Goal: Navigation & Orientation: Find specific page/section

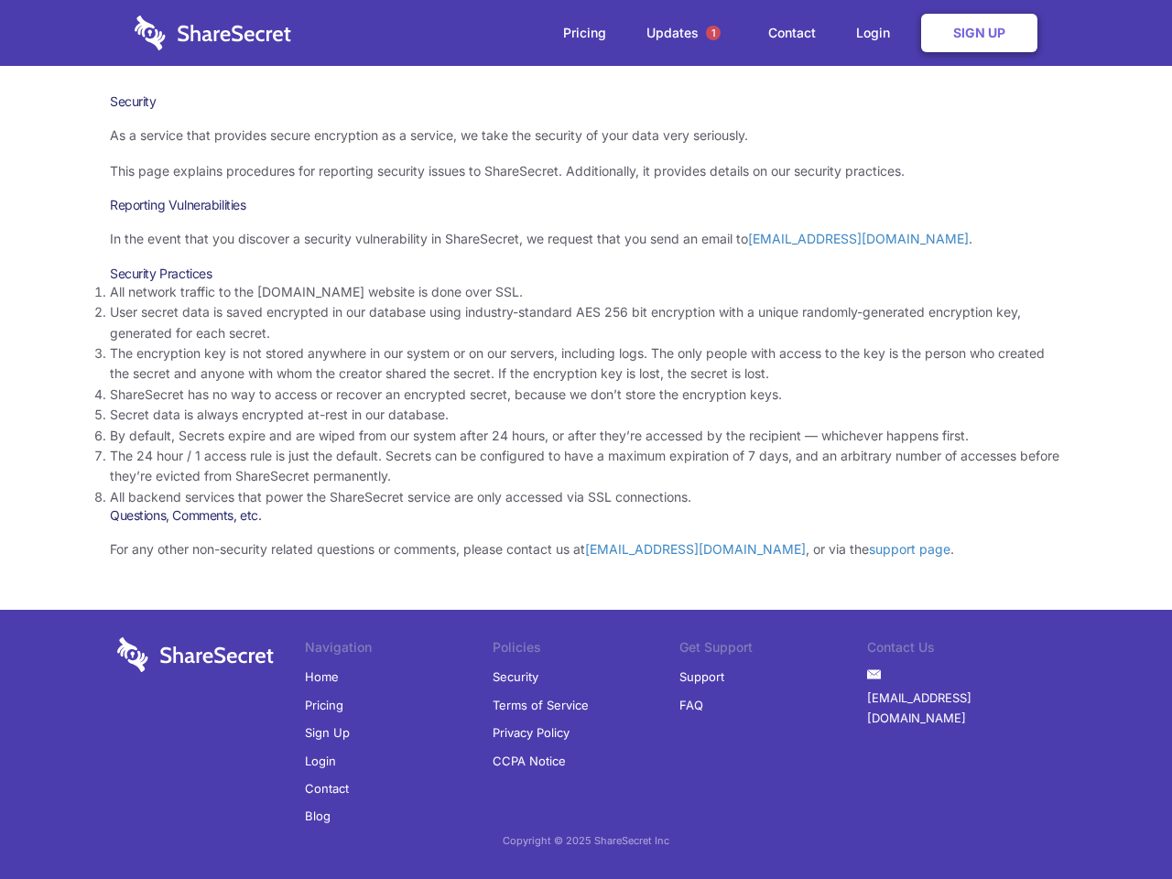
click at [586, 439] on li "By default, Secrets expire and are wiped from our system after 24 hours, or aft…" at bounding box center [586, 436] width 952 height 20
click at [713, 33] on span "1" at bounding box center [713, 33] width 15 height 15
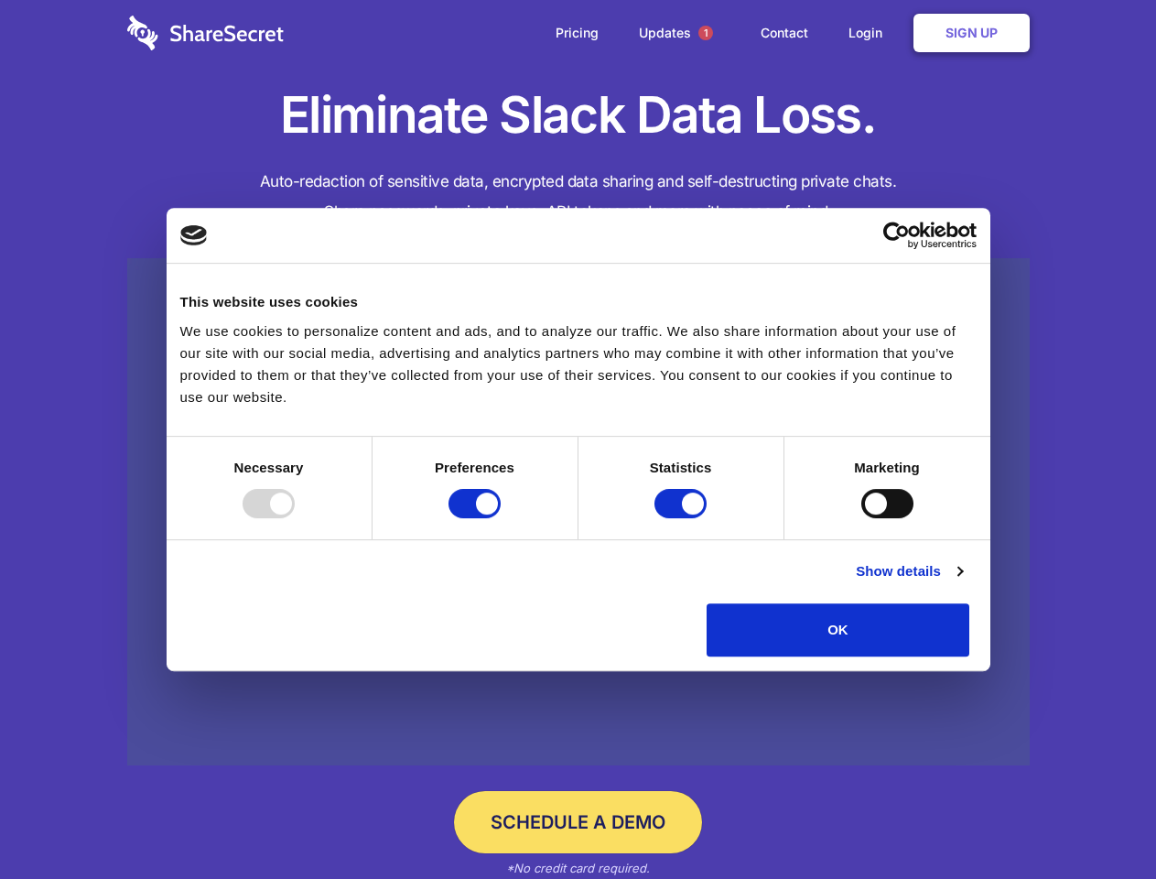
click at [295, 518] on div at bounding box center [269, 503] width 52 height 29
click at [501, 518] on input "Preferences" at bounding box center [475, 503] width 52 height 29
checkbox input "false"
click at [683, 518] on input "Statistics" at bounding box center [681, 503] width 52 height 29
checkbox input "false"
